Goal: Information Seeking & Learning: Learn about a topic

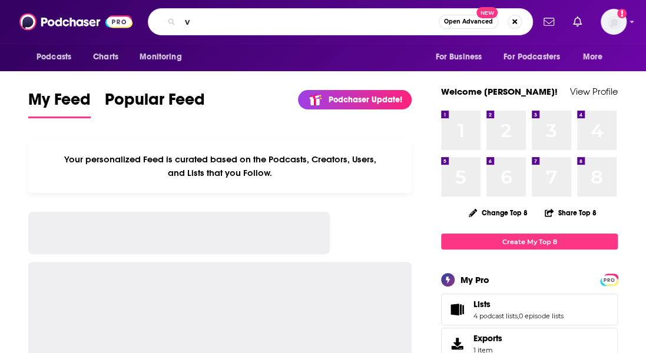
type input "v"
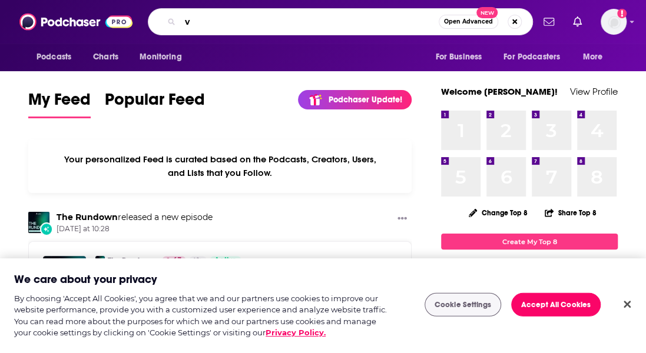
click at [227, 23] on input "v" at bounding box center [309, 21] width 258 height 19
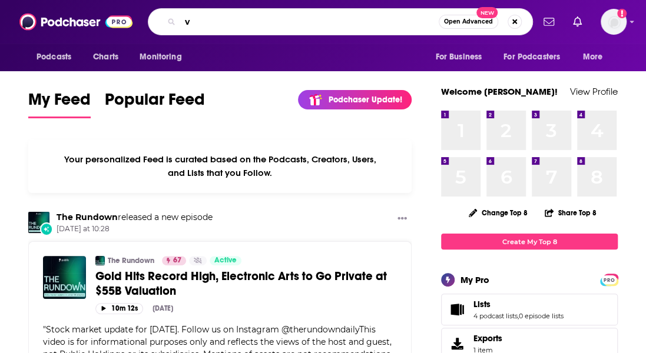
click at [220, 24] on input "v" at bounding box center [309, 21] width 258 height 19
type input "diversifying"
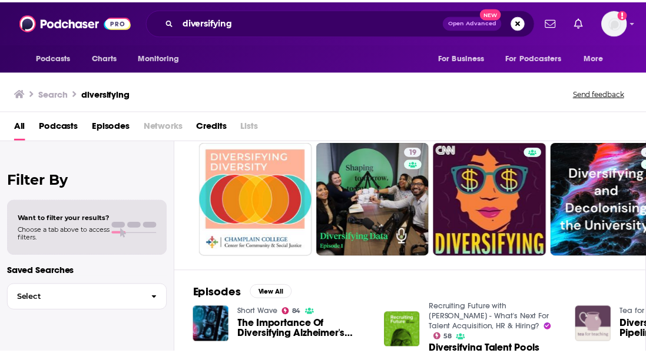
scroll to position [59, 0]
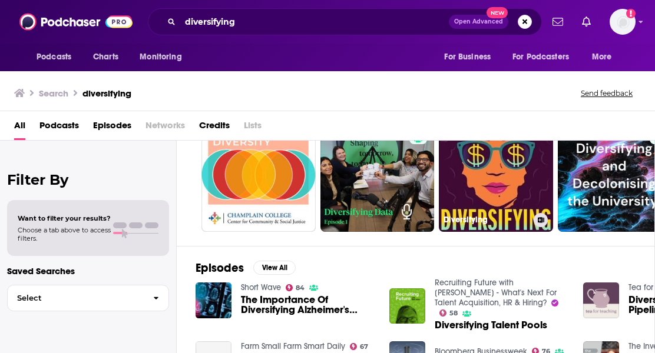
click at [489, 168] on link "Diversifying" at bounding box center [496, 175] width 114 height 114
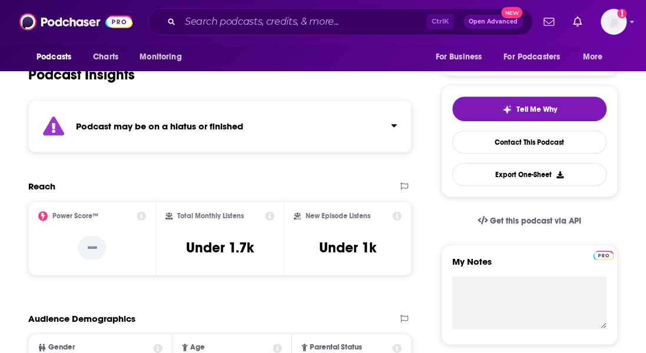
scroll to position [294, 0]
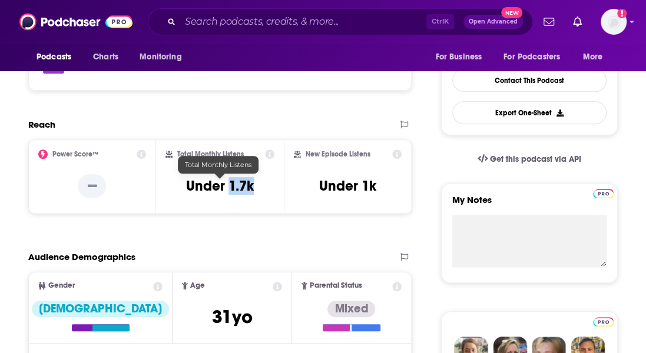
drag, startPoint x: 231, startPoint y: 185, endPoint x: 261, endPoint y: 187, distance: 30.6
click at [261, 187] on div "Total Monthly Listens Under 1.7k" at bounding box center [219, 177] width 109 height 54
copy h3 "1.7k"
